Goal: Find specific page/section: Locate a particular part of the current website

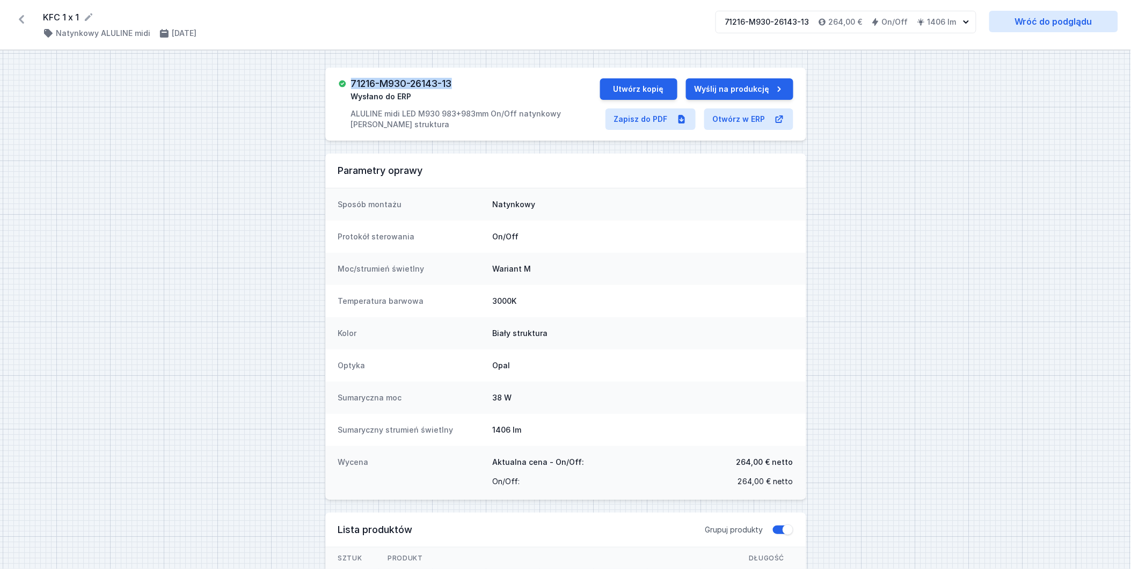
click at [20, 20] on icon at bounding box center [21, 19] width 5 height 9
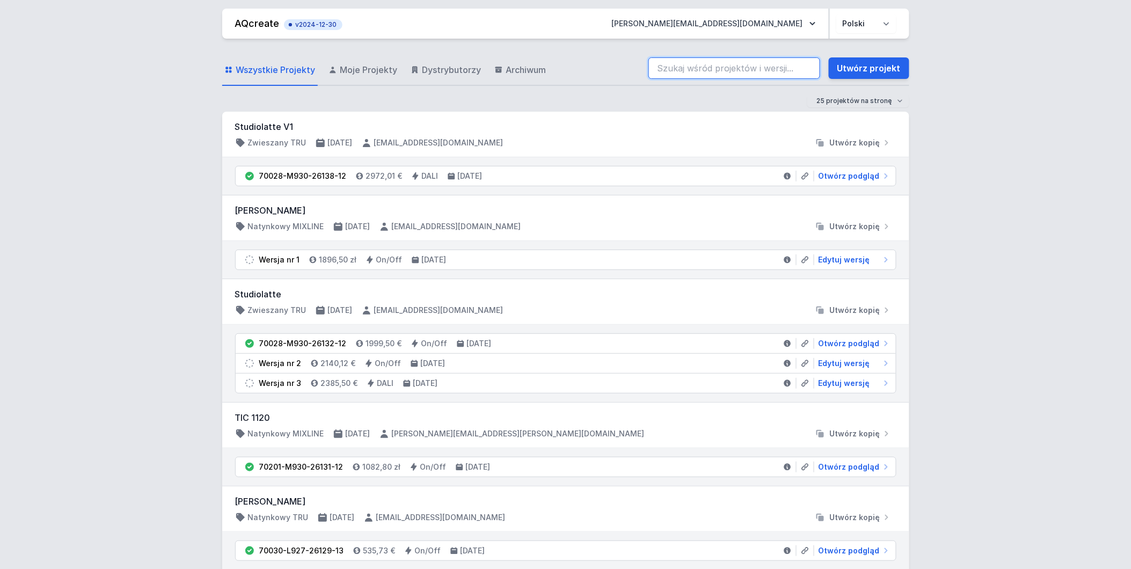
click at [733, 62] on input "search" at bounding box center [734, 67] width 172 height 21
paste input "70201-M930-26098-12"
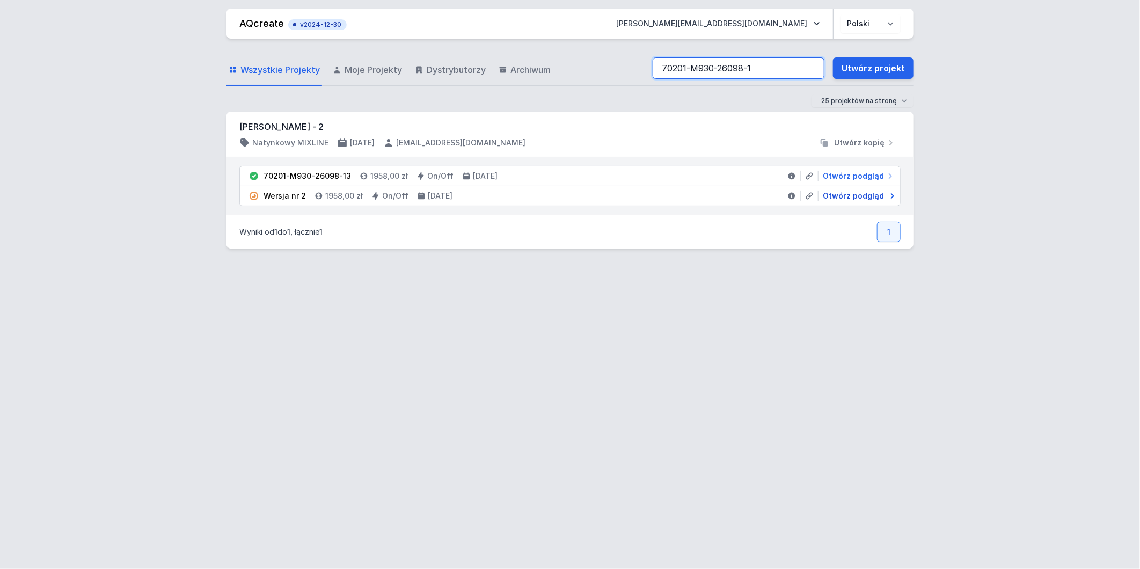
type input "70201-M930-26098-1"
click at [850, 199] on span "Otwórz podgląd" at bounding box center [853, 196] width 61 height 11
select select "2"
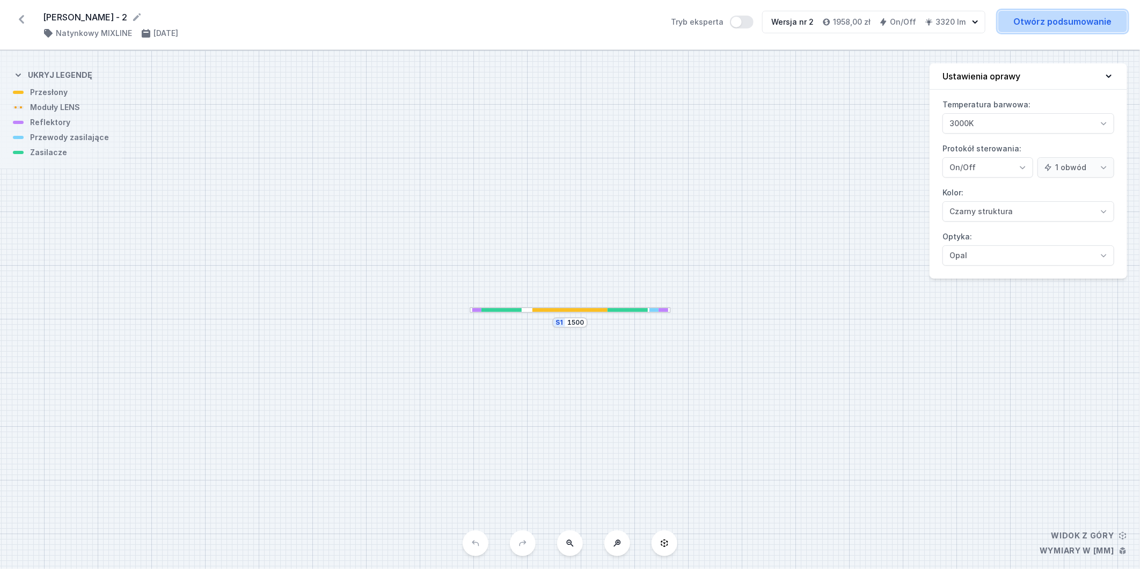
click at [1080, 24] on link "Otwórz podsumowanie" at bounding box center [1062, 21] width 129 height 21
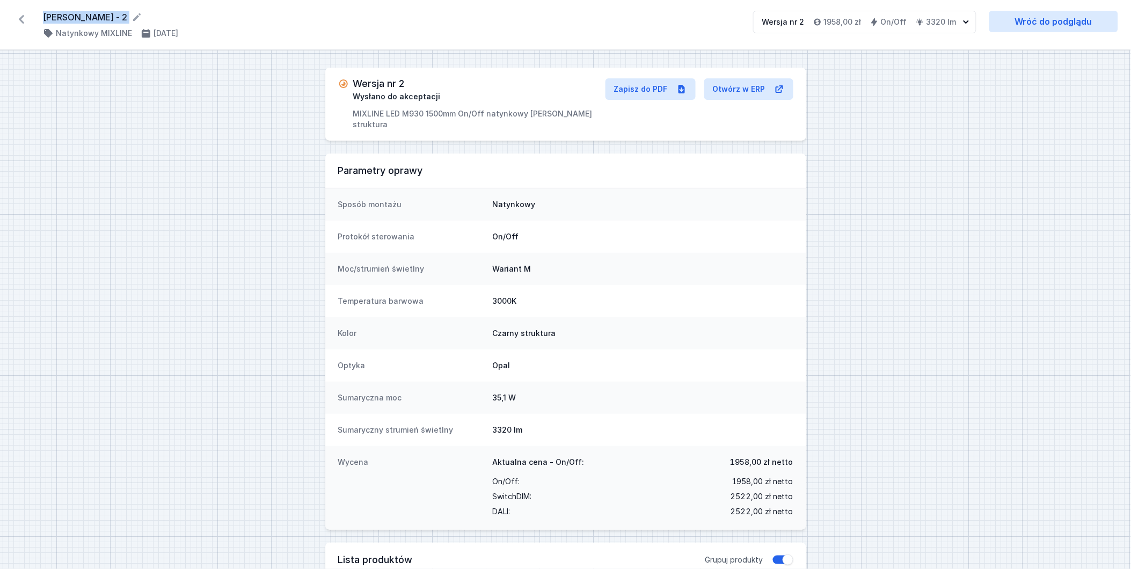
drag, startPoint x: 39, startPoint y: 14, endPoint x: 120, endPoint y: 18, distance: 81.7
click at [120, 18] on div "[PERSON_NAME] - 2 ( 11836 /v 2 ) Natynkowy MIXLINE [DATE] Wersja nr 2 1958,00 z…" at bounding box center [565, 25] width 1131 height 50
drag, startPoint x: 609, startPoint y: 112, endPoint x: 322, endPoint y: 121, distance: 286.8
click at [322, 121] on div "Wersja nr 2 Wysłano do akceptacji MIXLINE LED M930 1500mm On/Off natynkowy [PER…" at bounding box center [565, 562] width 1131 height 1024
copy p "MIXLINE LED M930 1500mm On/Off natynkowy [PERSON_NAME] struktura"
